Goal: Task Accomplishment & Management: Complete application form

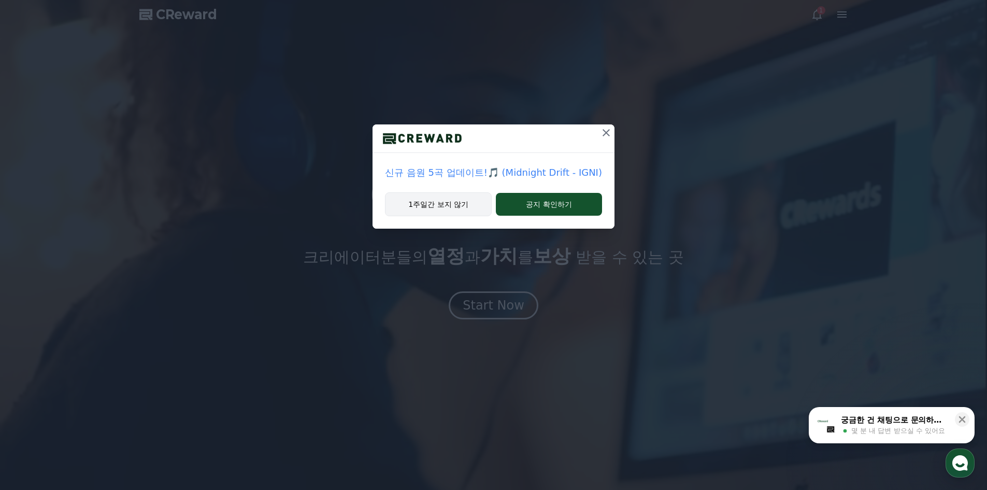
click at [449, 209] on button "1주일간 보지 않기" at bounding box center [438, 204] width 107 height 24
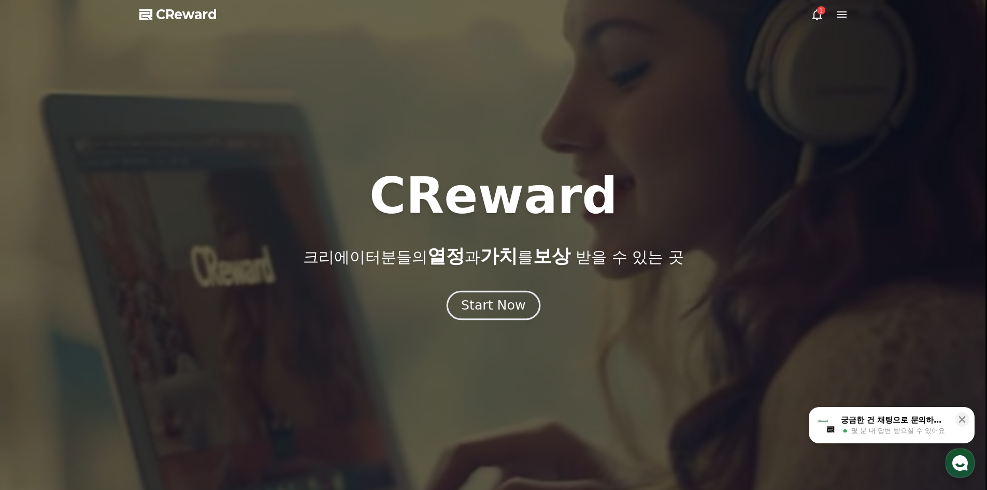
click at [506, 312] on div "Start Now" at bounding box center [493, 305] width 64 height 18
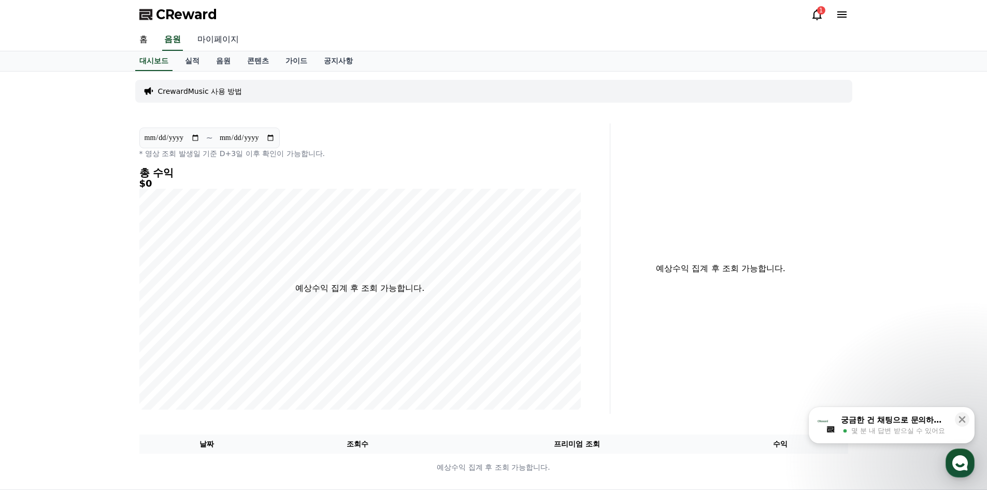
click at [204, 32] on link "마이페이지" at bounding box center [218, 40] width 58 height 22
select select "**********"
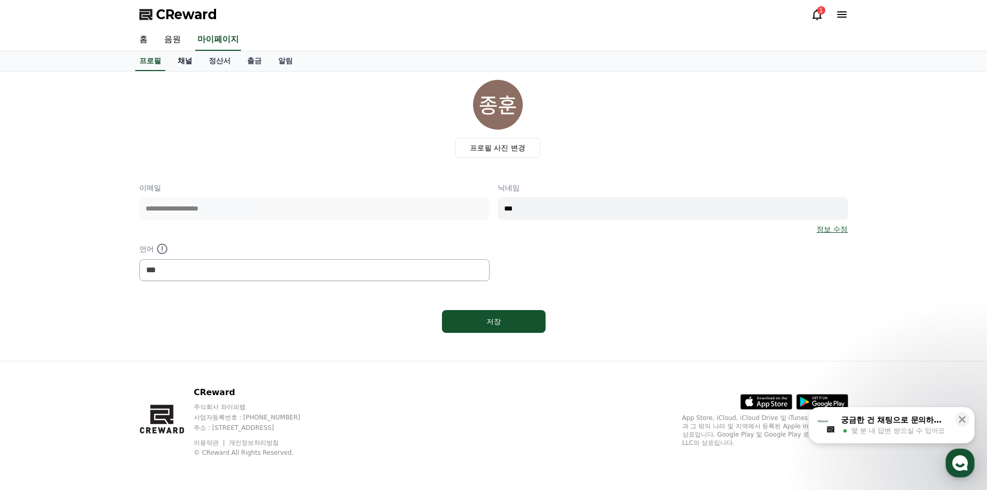
click at [187, 60] on link "채널" at bounding box center [184, 61] width 31 height 20
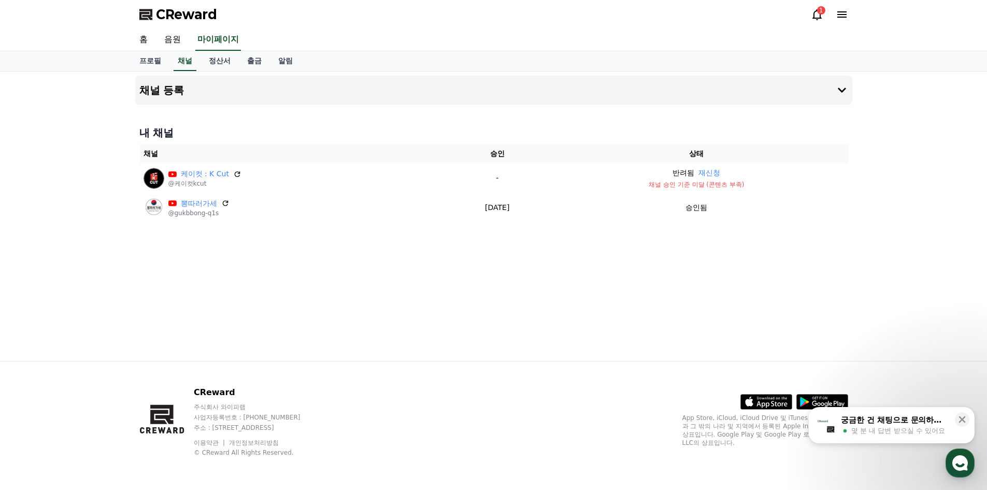
click at [819, 14] on div "1" at bounding box center [821, 10] width 8 height 8
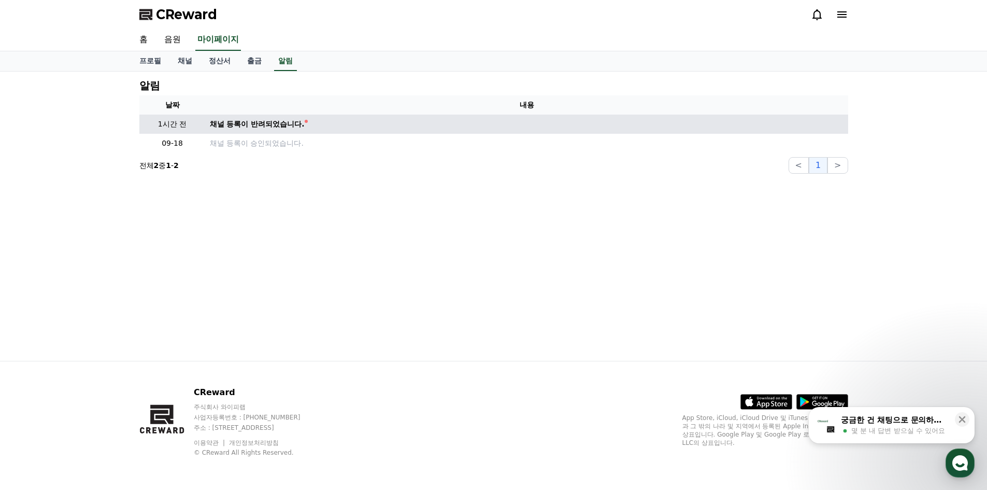
click at [287, 116] on td "채널 등록이 반려되었습니다." at bounding box center [527, 124] width 643 height 19
click at [279, 122] on div "채널 등록이 반려되었습니다." at bounding box center [257, 124] width 95 height 11
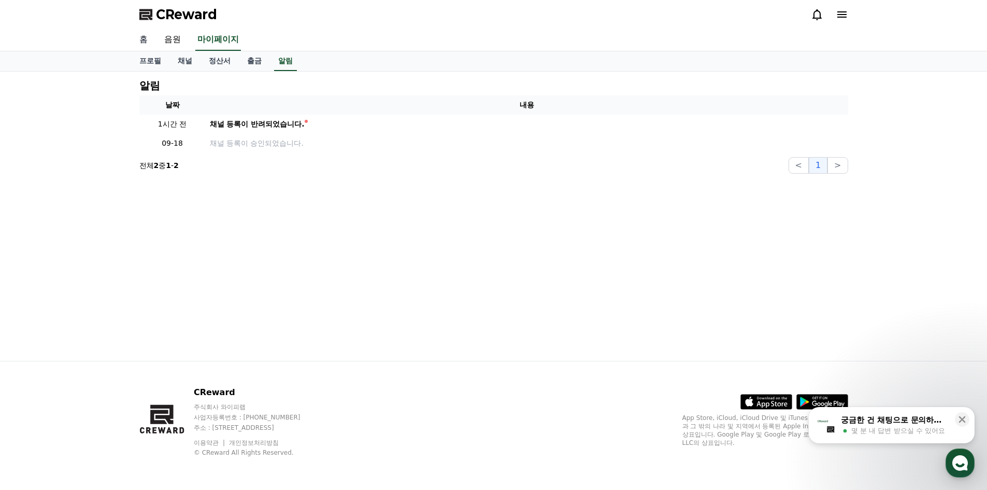
click at [143, 40] on link "홈" at bounding box center [143, 40] width 25 height 22
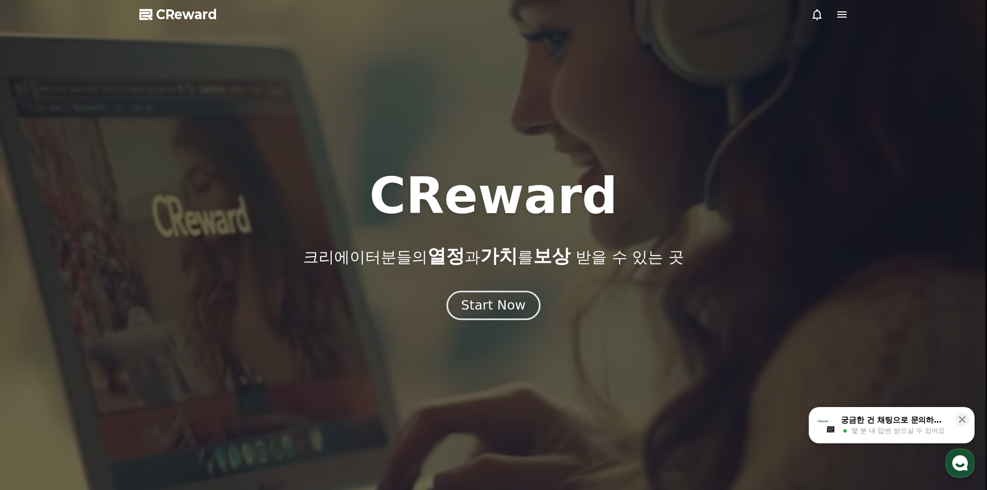
click at [480, 304] on div "Start Now" at bounding box center [493, 305] width 64 height 18
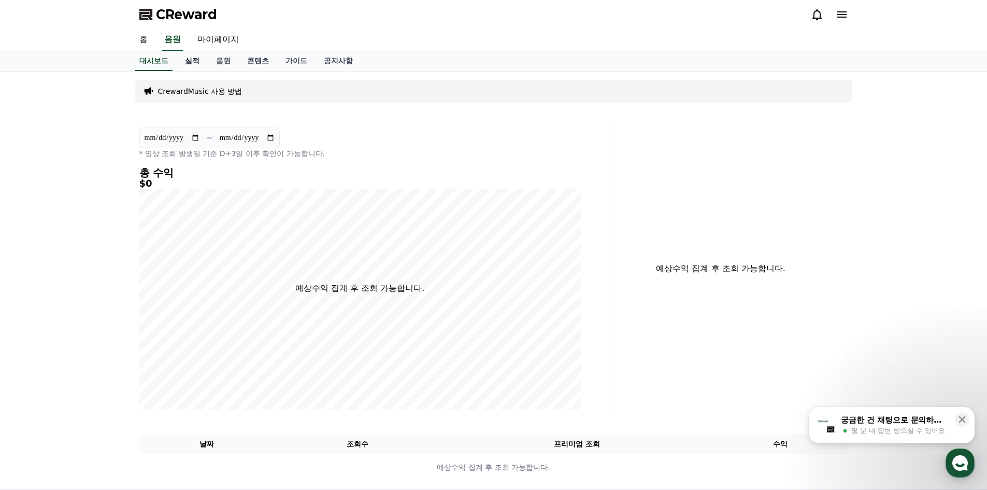
click at [198, 64] on link "실적" at bounding box center [192, 61] width 31 height 20
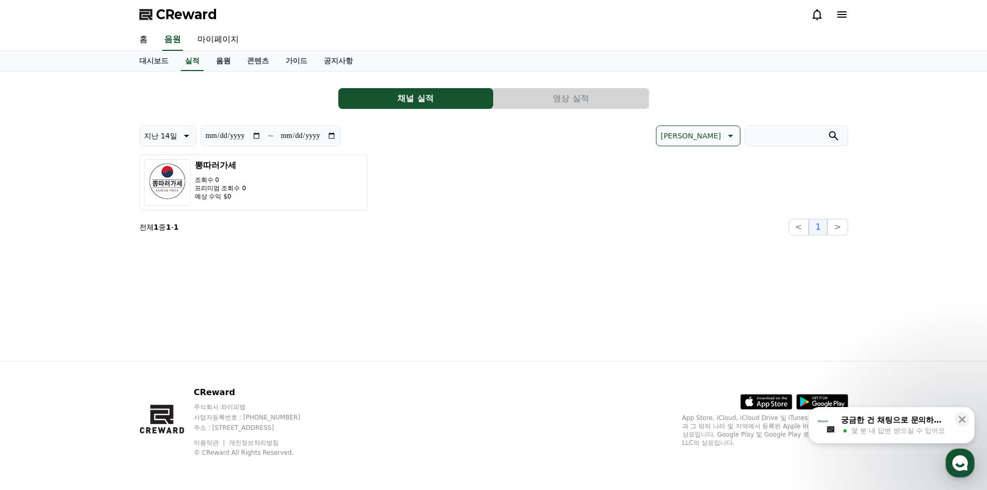
click at [228, 63] on link "음원" at bounding box center [223, 61] width 31 height 20
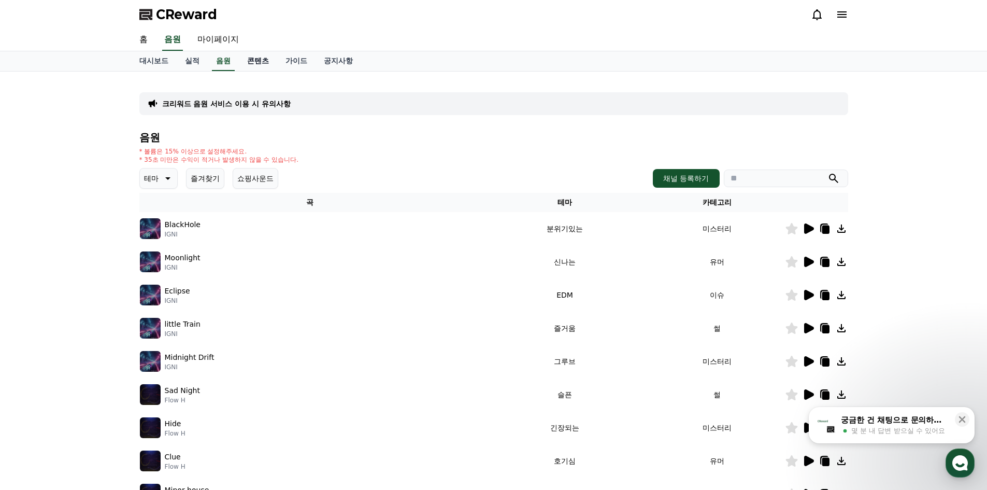
click at [260, 61] on link "콘텐츠" at bounding box center [258, 61] width 38 height 20
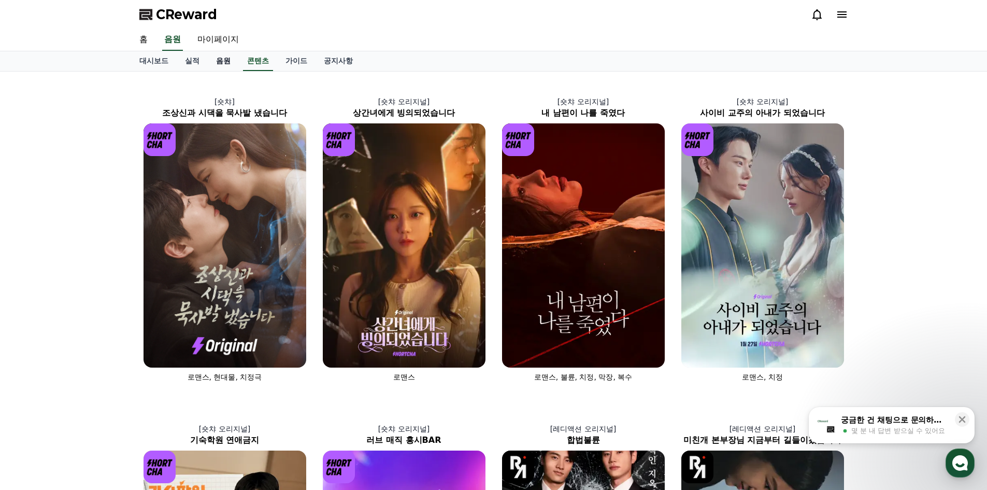
click at [227, 61] on link "음원" at bounding box center [223, 61] width 31 height 20
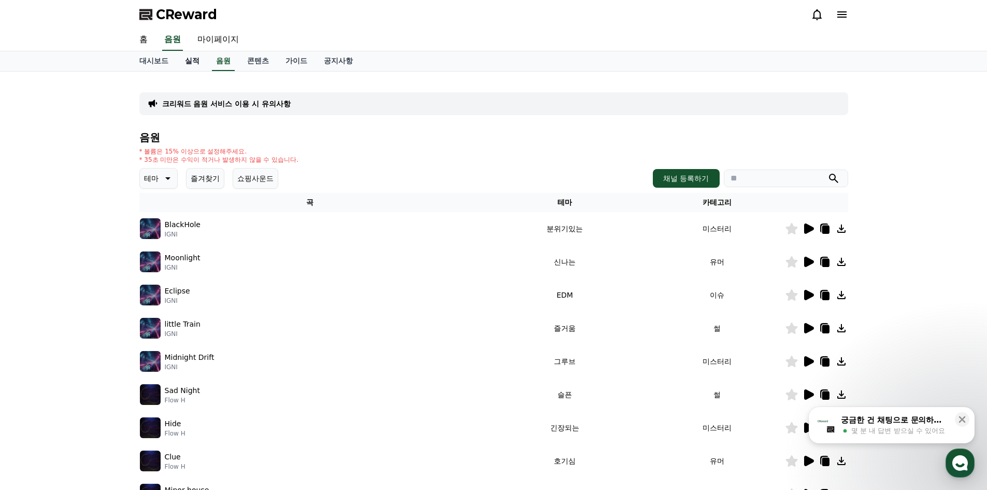
click at [196, 61] on link "실적" at bounding box center [192, 61] width 31 height 20
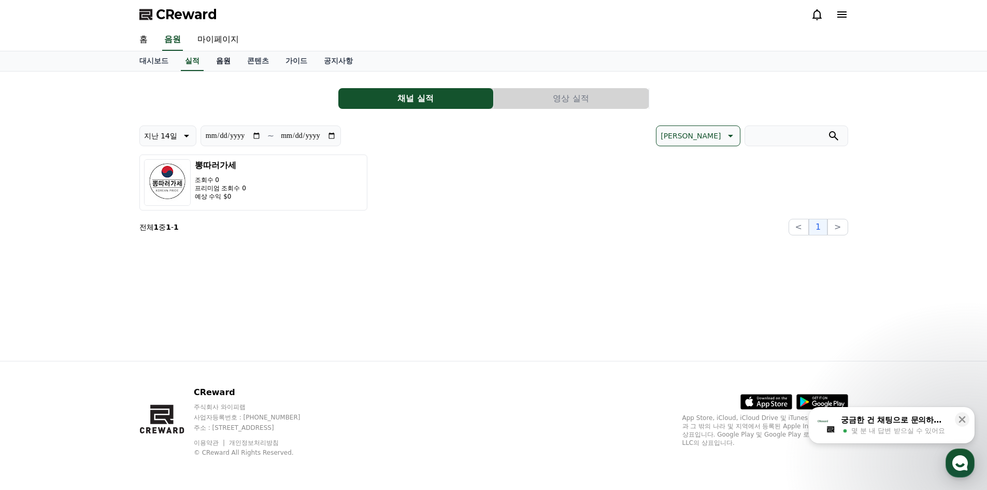
click at [220, 60] on link "음원" at bounding box center [223, 61] width 31 height 20
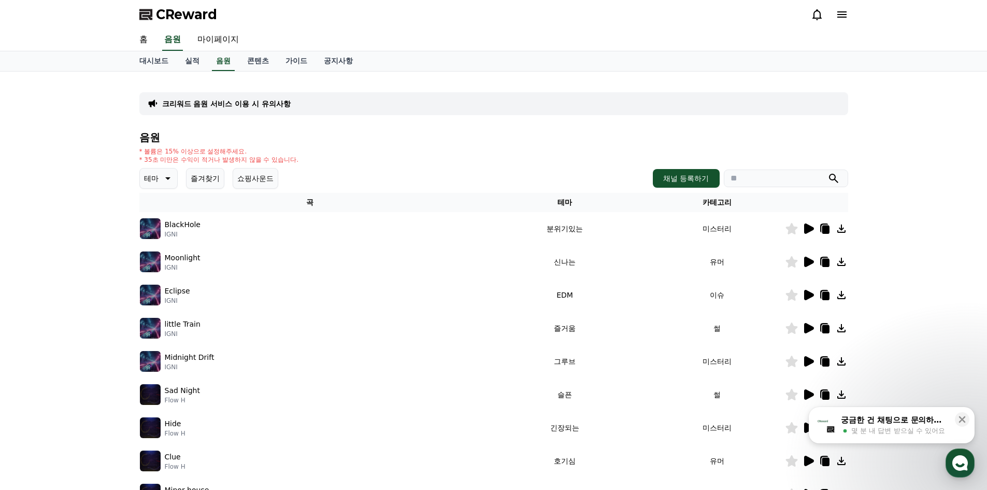
click at [898, 233] on div "크리워드 음원 서비스 이용 시 유의사항 음원 * 볼륨은 15% 이상으로 설정해주세요. * 35초 미만은 수익이 적거나 발생하지 않을 수 있습니…" at bounding box center [493, 322] width 987 height 501
click at [683, 160] on div "* 볼륨은 15% 이상으로 설정해주세요. * 35초 미만은 수익이 적거나 발생하지 않을 수 있습니다." at bounding box center [493, 155] width 709 height 17
click at [686, 176] on button "채널 등록하기" at bounding box center [686, 178] width 66 height 19
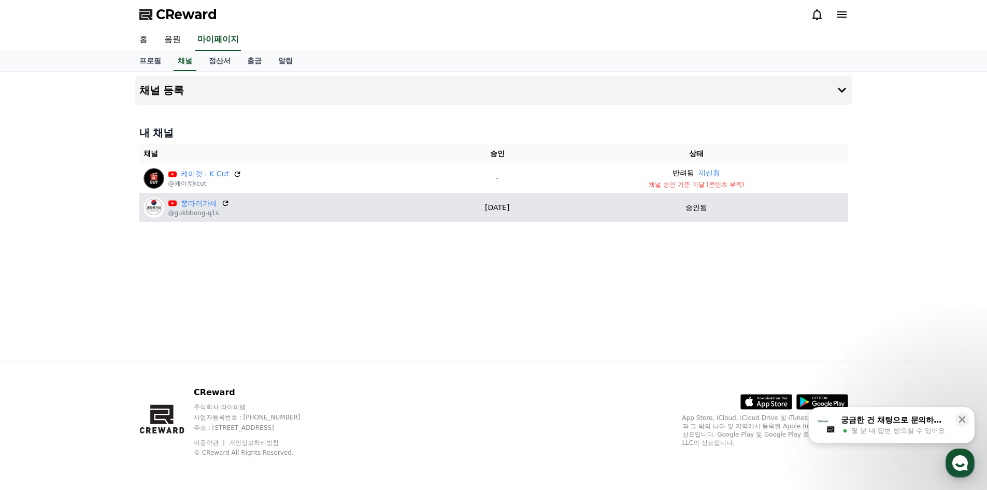
click at [195, 209] on p "@gukbbong-q1s" at bounding box center [198, 213] width 61 height 8
click at [216, 207] on link "뽕따러가세" at bounding box center [199, 203] width 36 height 11
